Goal: Find specific page/section: Find specific page/section

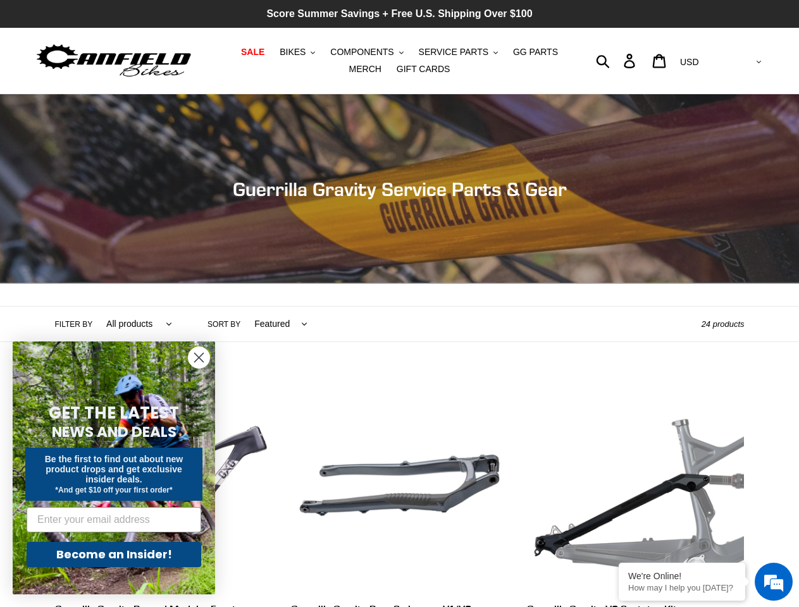
click at [399, 304] on header "Collection: Guerrilla Gravity Service Parts & Gear Filter by All products GG Sw…" at bounding box center [399, 218] width 799 height 248
click at [285, 52] on span "BIKES" at bounding box center [293, 52] width 26 height 11
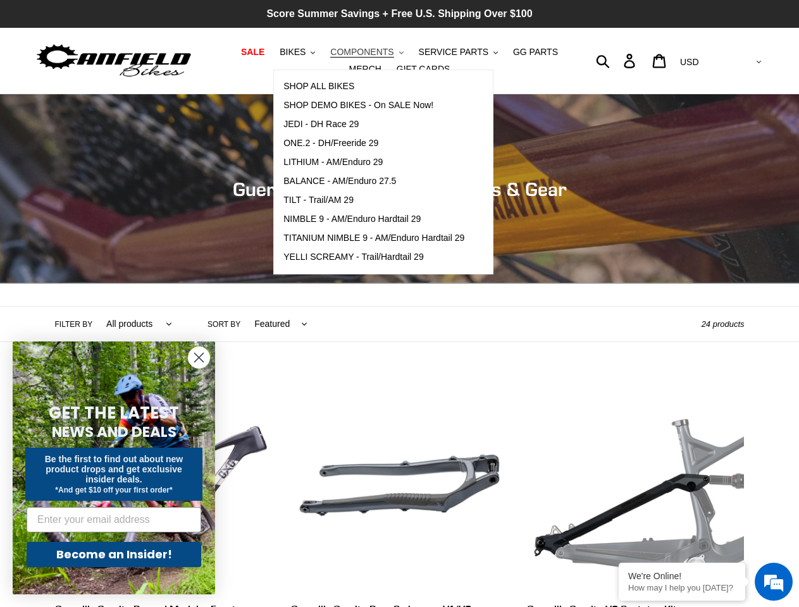
click at [349, 52] on span "COMPONENTS" at bounding box center [361, 52] width 63 height 11
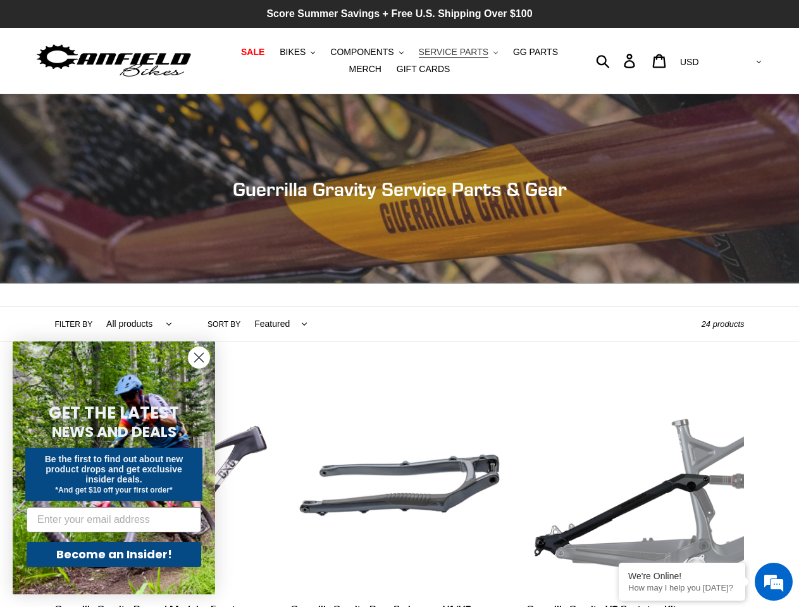
click at [433, 52] on span "SERVICE PARTS" at bounding box center [454, 52] width 70 height 11
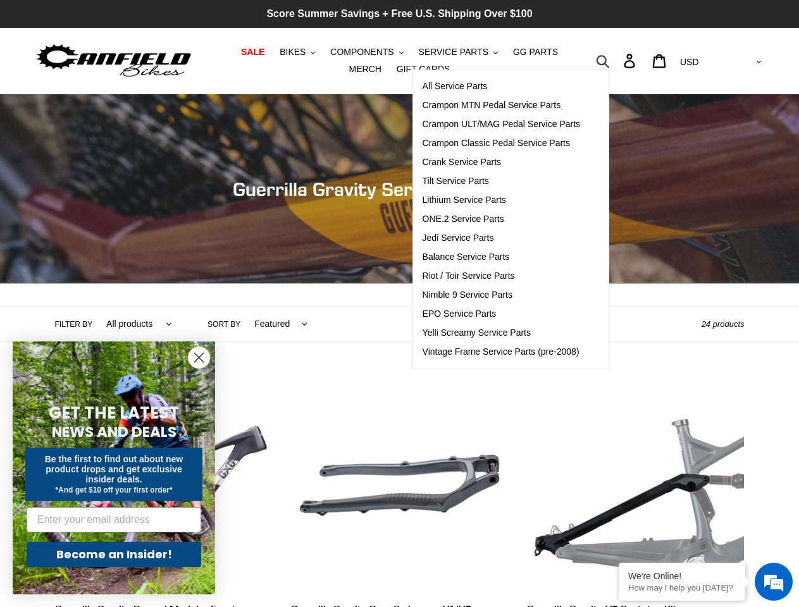
click at [610, 61] on icon "button" at bounding box center [603, 61] width 14 height 15
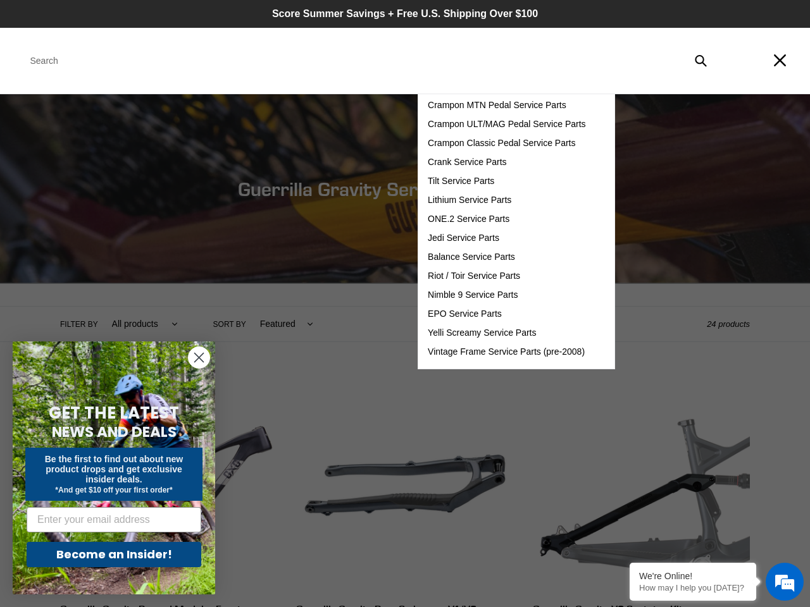
click at [774, 582] on em at bounding box center [784, 582] width 34 height 34
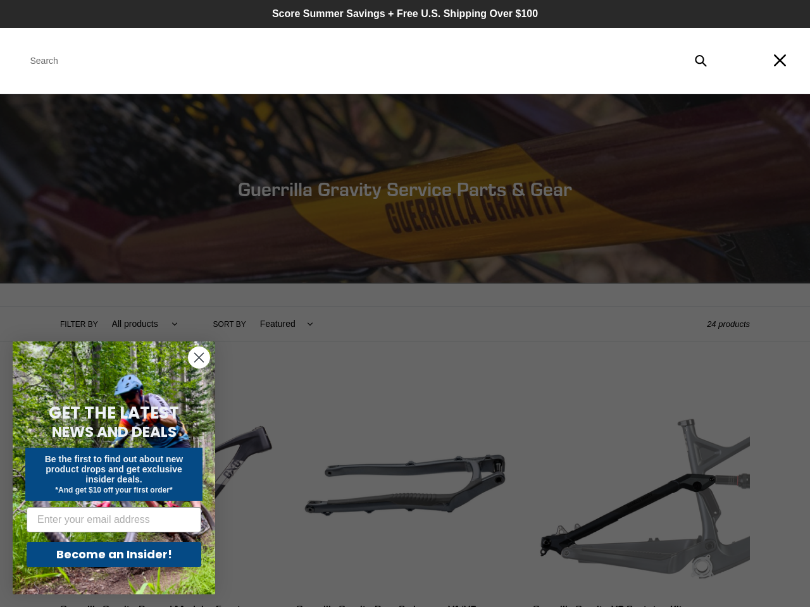
click at [199, 357] on icon "Close dialog" at bounding box center [199, 358] width 9 height 9
